Goal: Task Accomplishment & Management: Complete application form

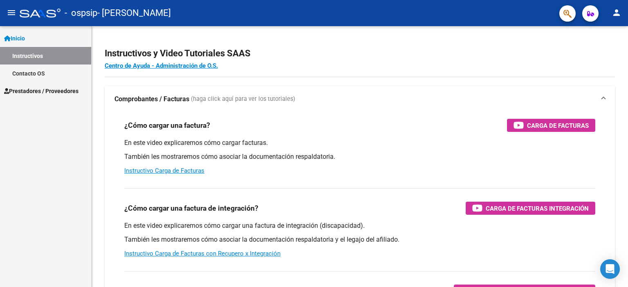
click at [22, 89] on span "Prestadores / Proveedores" at bounding box center [41, 91] width 74 height 9
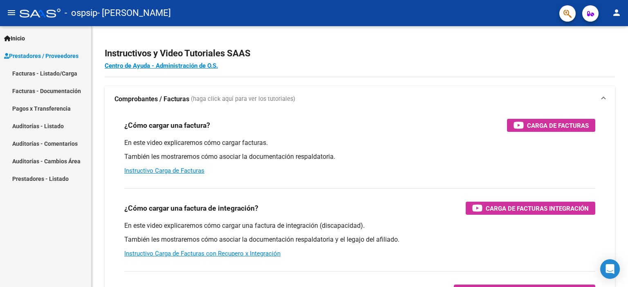
click at [62, 76] on link "Facturas - Listado/Carga" at bounding box center [45, 74] width 91 height 18
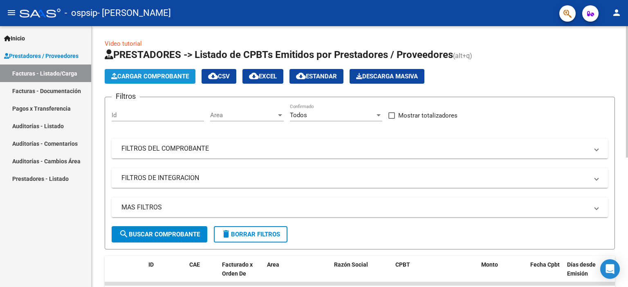
click at [119, 80] on span "Cargar Comprobante" at bounding box center [150, 76] width 78 height 7
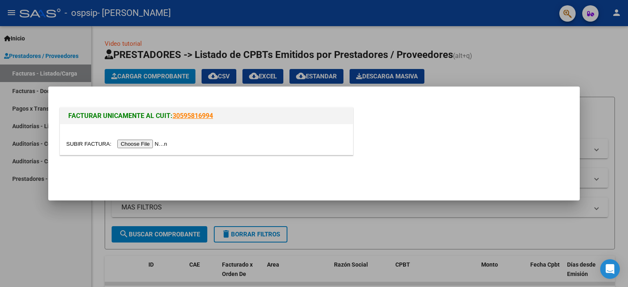
click at [130, 145] on input "file" at bounding box center [117, 144] width 103 height 9
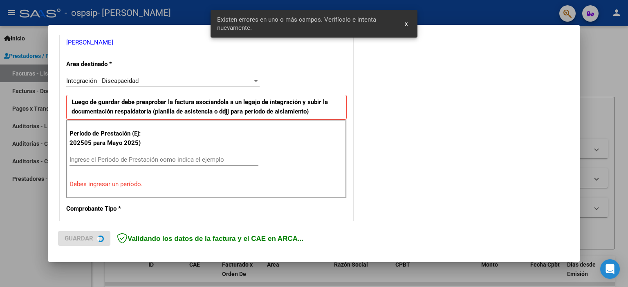
scroll to position [175, 0]
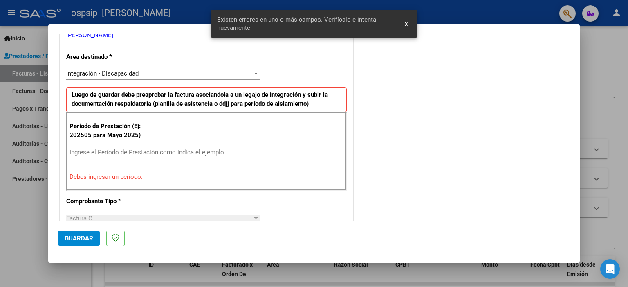
click at [111, 146] on div "Ingrese el Período de Prestación como indica el ejemplo" at bounding box center [163, 152] width 189 height 12
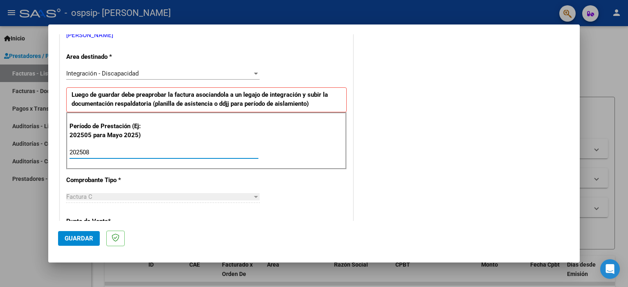
type input "202508"
click at [78, 238] on span "Guardar" at bounding box center [79, 238] width 29 height 7
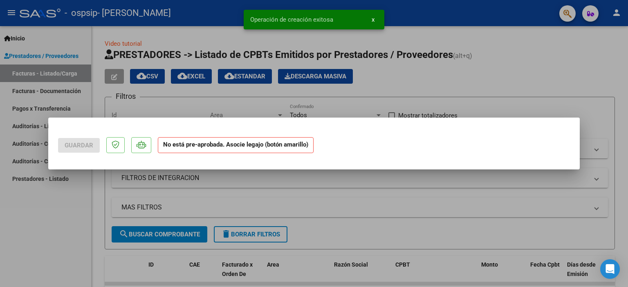
scroll to position [0, 0]
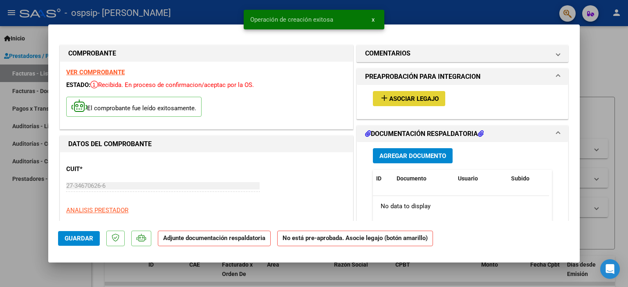
click at [426, 99] on span "Asociar Legajo" at bounding box center [413, 98] width 49 height 7
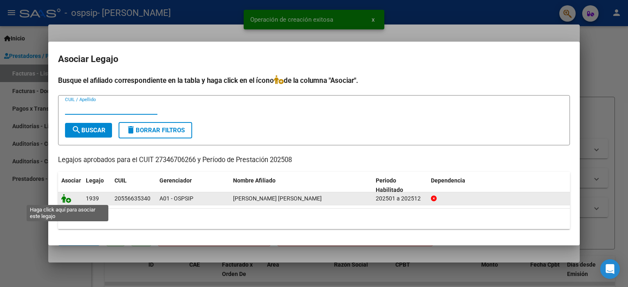
click at [67, 202] on icon at bounding box center [66, 198] width 10 height 9
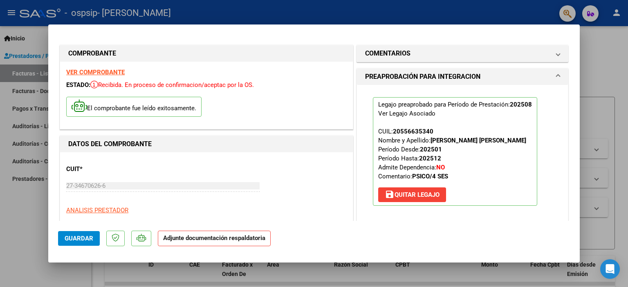
drag, startPoint x: 582, startPoint y: 67, endPoint x: 577, endPoint y: 104, distance: 37.0
click at [577, 104] on div "COMPROBANTE VER COMPROBANTE ESTADO: Recibida. En proceso de confirmacion/acepta…" at bounding box center [314, 143] width 628 height 287
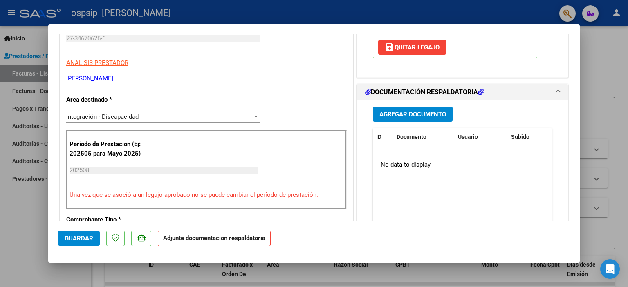
scroll to position [156, 0]
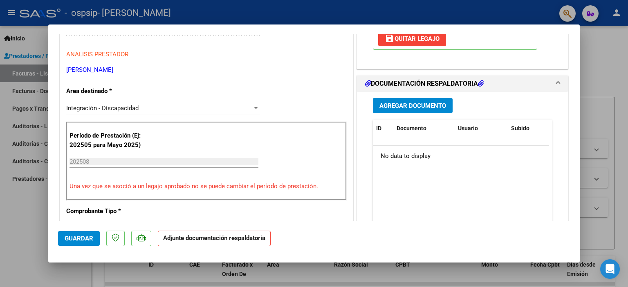
click at [398, 109] on span "Agregar Documento" at bounding box center [412, 105] width 67 height 7
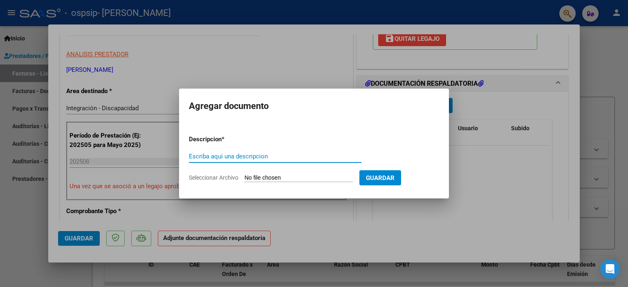
click at [278, 153] on input "Escriba aquí una descripcion" at bounding box center [275, 156] width 172 height 7
click at [235, 156] on input "Escriba aquí una descripcion" at bounding box center [275, 156] width 172 height 7
type input "planilla"
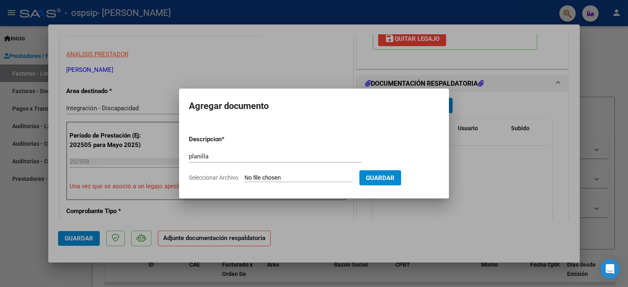
click at [264, 176] on input "Seleccionar Archivo" at bounding box center [298, 178] width 108 height 8
type input "C:\fakepath\08 planilla.pdf"
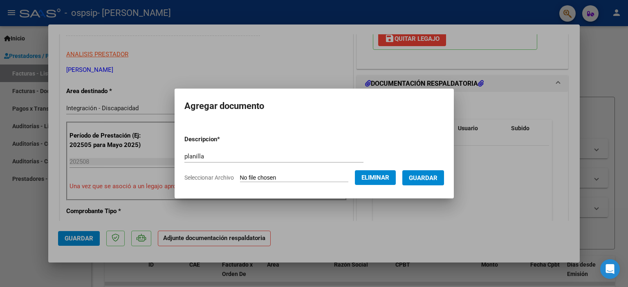
click at [431, 176] on span "Guardar" at bounding box center [423, 177] width 29 height 7
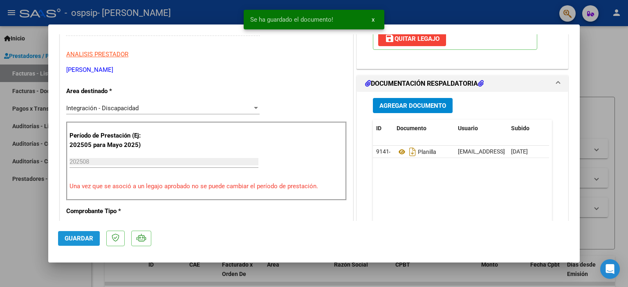
click at [67, 243] on button "Guardar" at bounding box center [79, 238] width 42 height 15
